Goal: Information Seeking & Learning: Learn about a topic

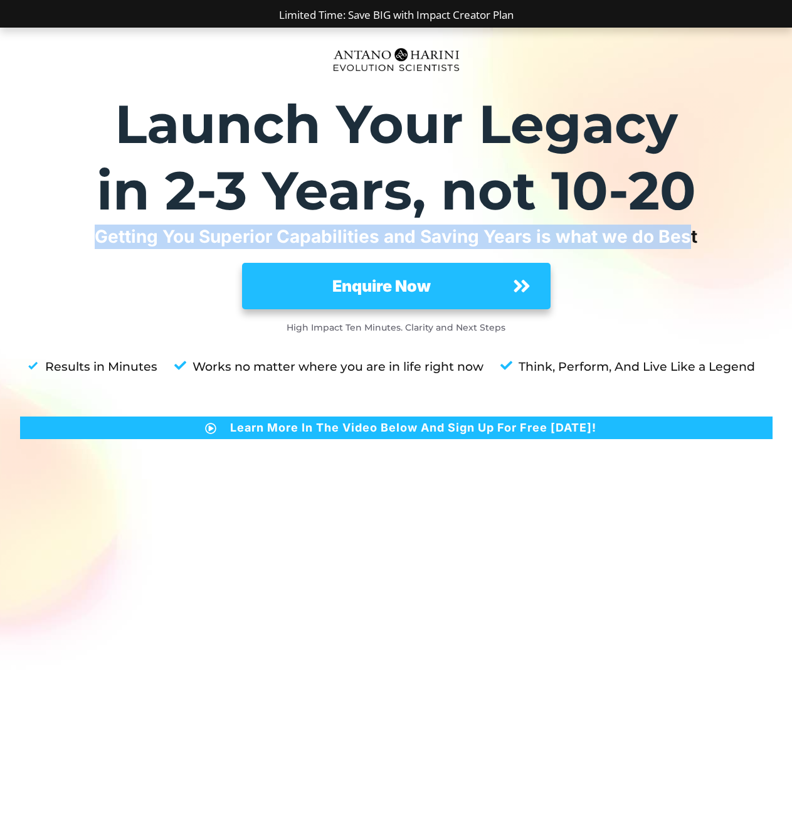
drag, startPoint x: 97, startPoint y: 235, endPoint x: 688, endPoint y: 236, distance: 591.5
click at [688, 236] on strong "Getting You Superior Capabilities and Saving Years is what we do Best" at bounding box center [396, 236] width 603 height 21
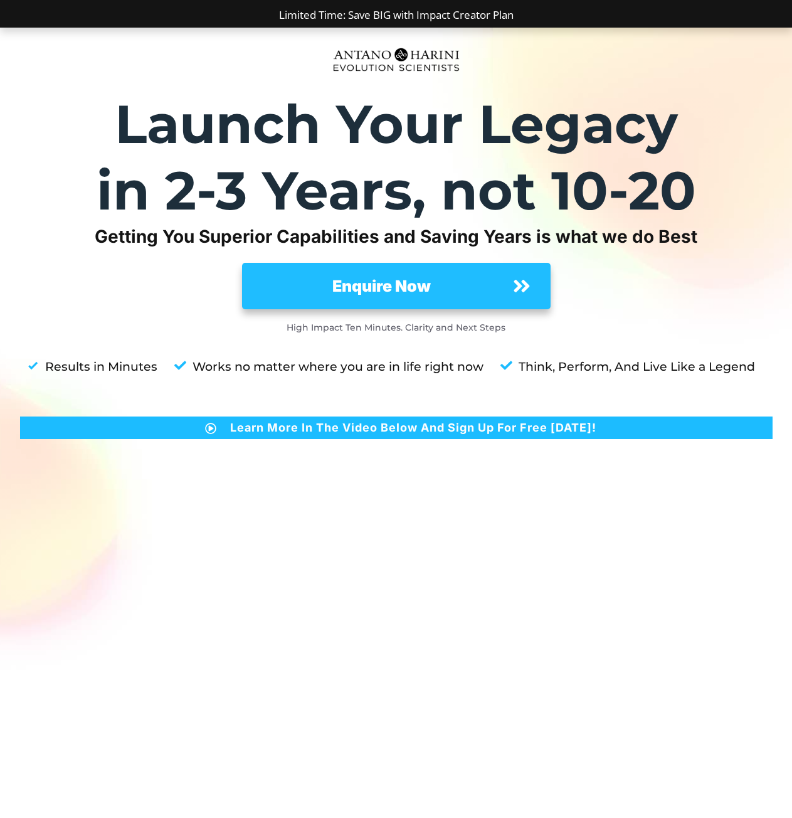
click at [693, 239] on strong "Getting You Superior Capabilities and Saving Years is what we do Best" at bounding box center [396, 236] width 603 height 21
drag, startPoint x: 693, startPoint y: 239, endPoint x: 96, endPoint y: 245, distance: 597.1
click at [96, 245] on strong "Getting You Superior Capabilities and Saving Years is what we do Best" at bounding box center [396, 236] width 603 height 21
drag, startPoint x: 96, startPoint y: 245, endPoint x: 696, endPoint y: 236, distance: 599.7
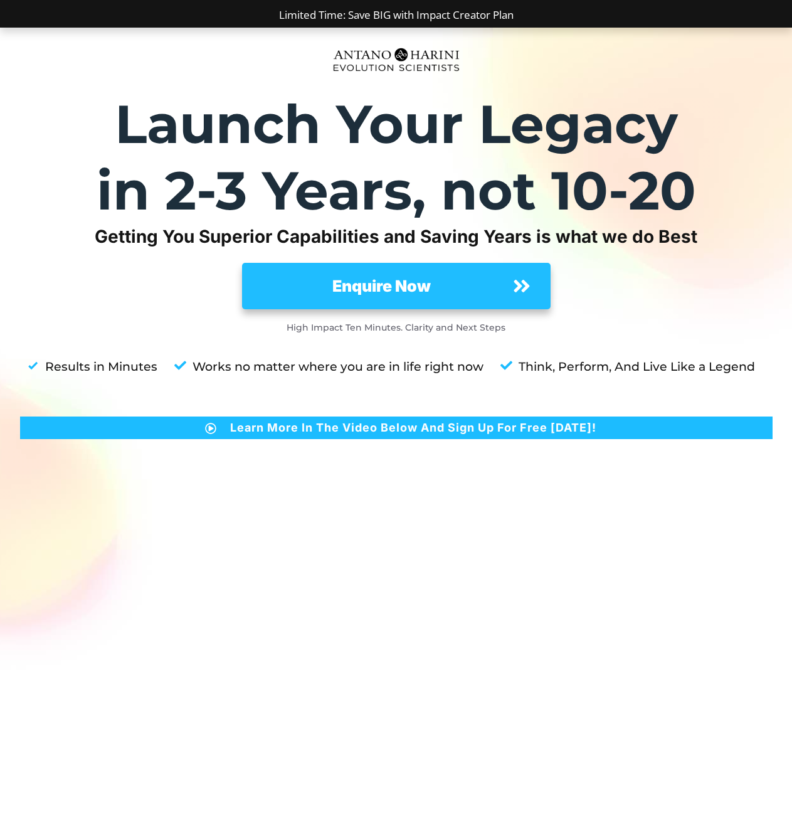
click at [696, 236] on strong "Getting You Superior Capabilities and Saving Years is what we do Best" at bounding box center [396, 236] width 603 height 21
copy strong "Getting You Superior Capabilities and Saving Years is what we do Best"
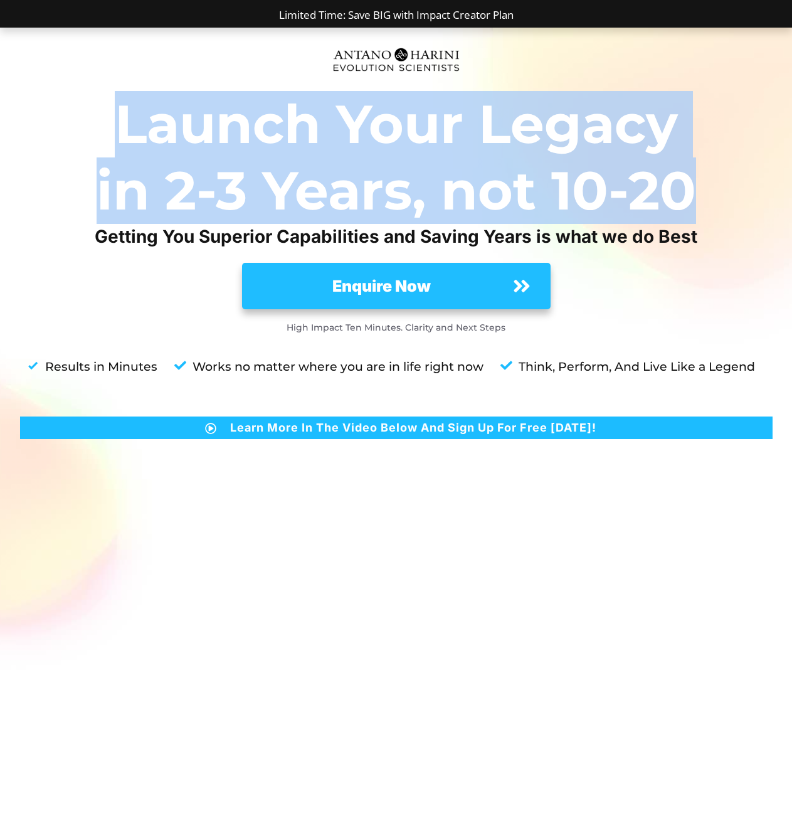
drag, startPoint x: 107, startPoint y: 112, endPoint x: 680, endPoint y: 198, distance: 579.1
click at [680, 198] on div "Launch Your Legacy in 2-3 Years, not 10-20 Getting You Superior Capabilities an…" at bounding box center [396, 483] width 753 height 784
copy div "Launch Your Legacy in 2-3 Years, not 10-20"
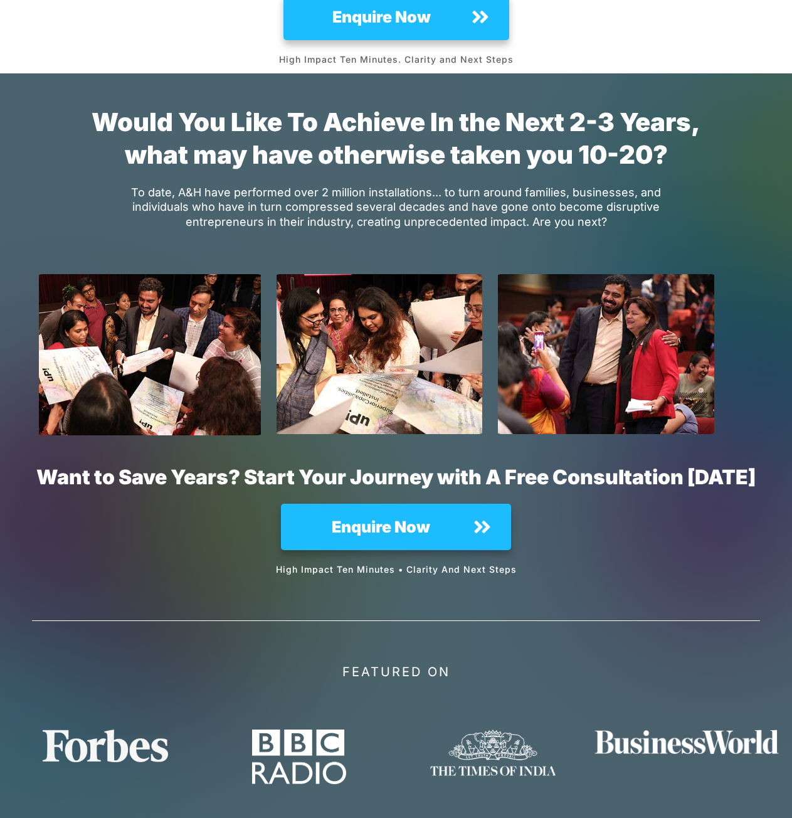
scroll to position [9000, 0]
